Goal: Information Seeking & Learning: Find specific fact

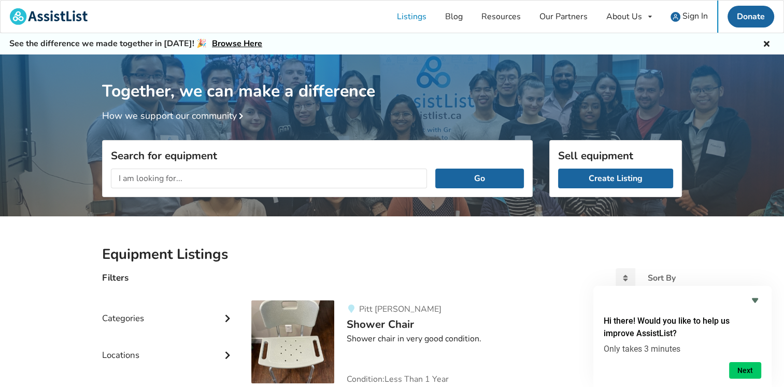
click at [141, 171] on input "text" at bounding box center [269, 178] width 316 height 20
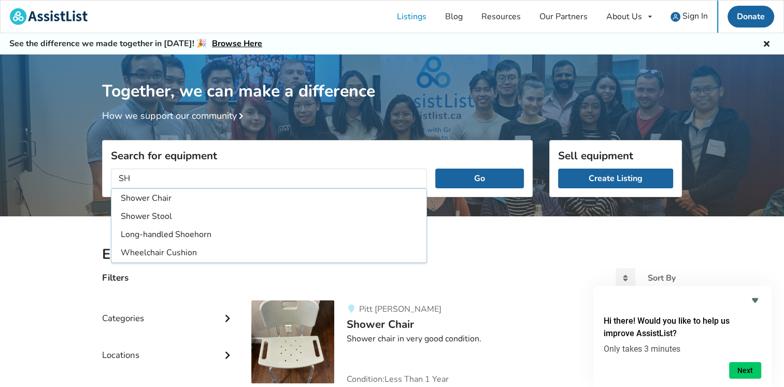
click at [141, 177] on input "SH" at bounding box center [269, 178] width 316 height 20
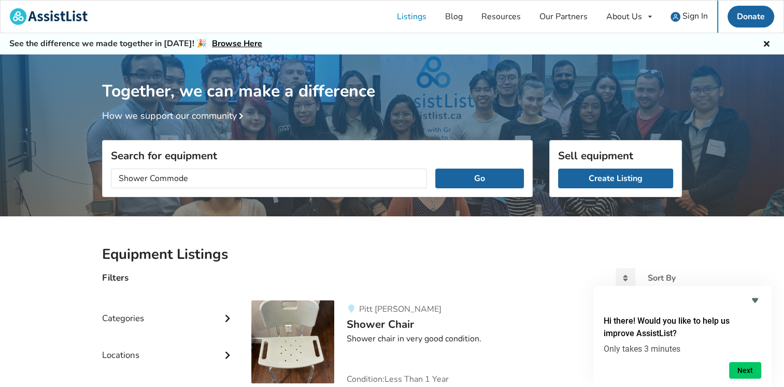
type input "Shower Commode"
click at [435, 168] on button "Go" at bounding box center [479, 178] width 89 height 20
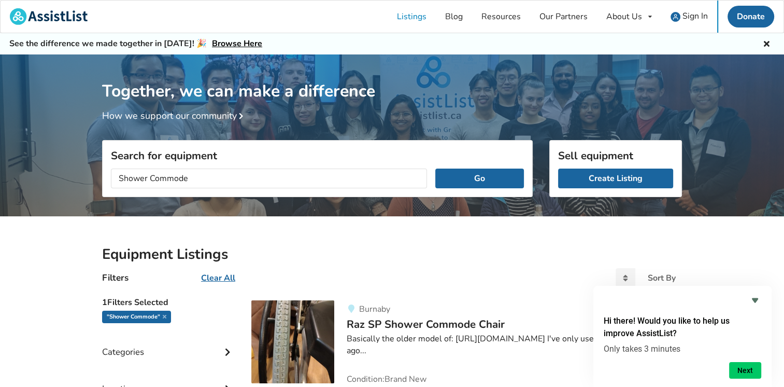
drag, startPoint x: 120, startPoint y: 175, endPoint x: 187, endPoint y: 182, distance: 67.2
click at [187, 182] on input "Shower Commode" at bounding box center [269, 178] width 316 height 20
type input "Lifts"
click at [435, 168] on button "Go" at bounding box center [479, 178] width 89 height 20
